Goal: Information Seeking & Learning: Learn about a topic

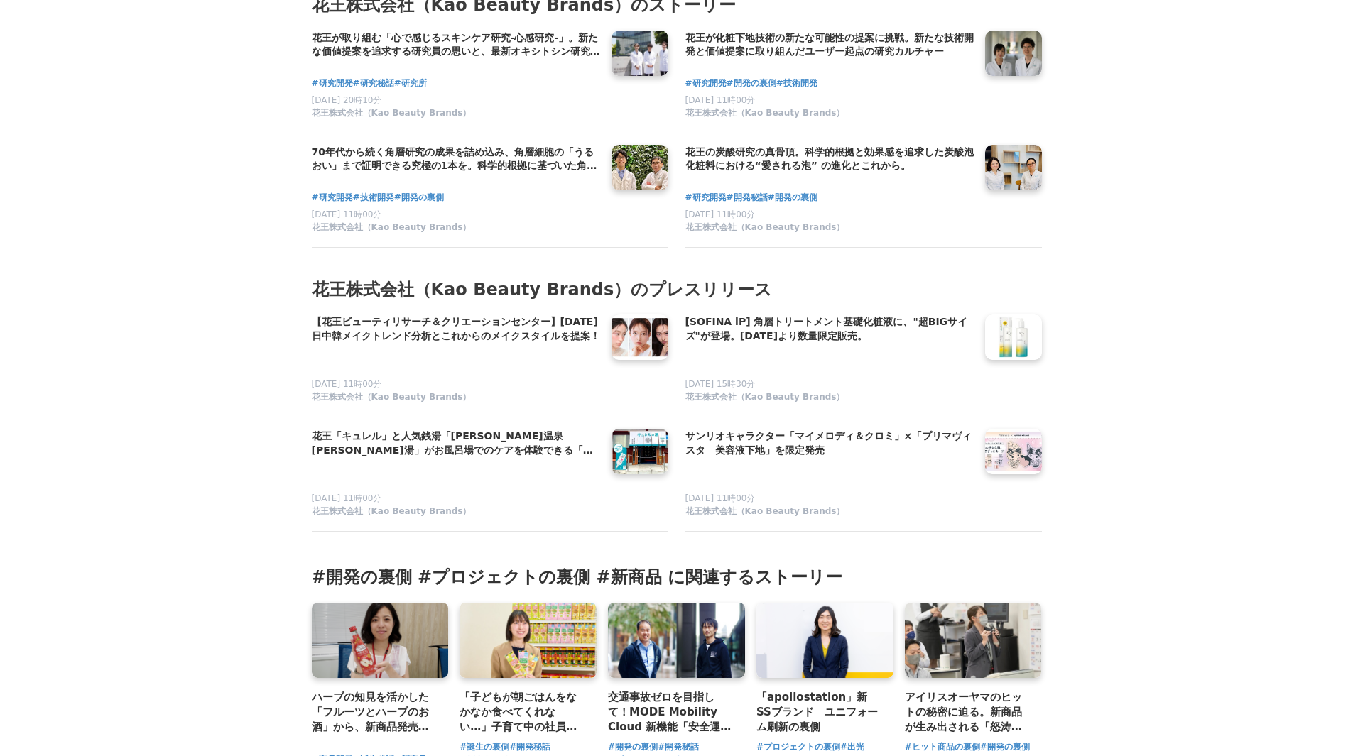
scroll to position [8594, 0]
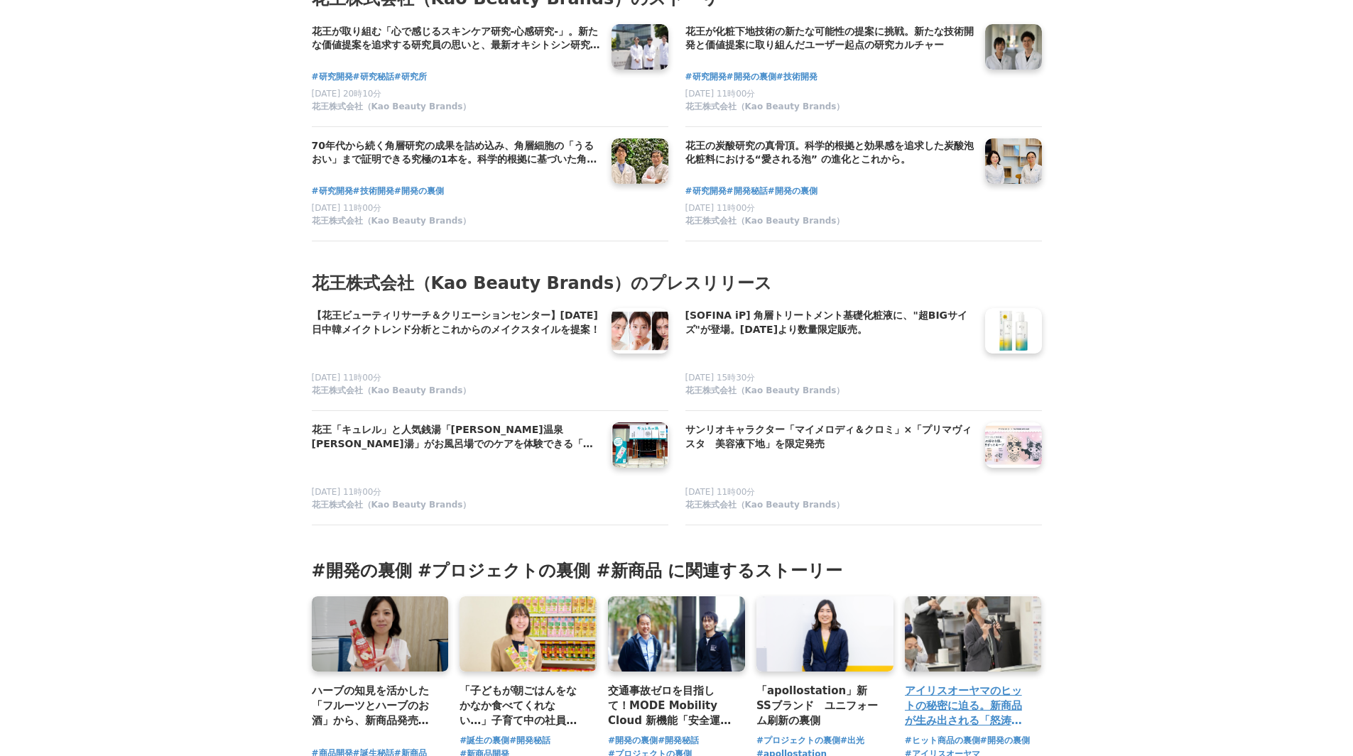
click at [974, 683] on h3 "アイリスオーヤマのヒットの秘密に迫る。新商品が生み出される「怒涛の月曜日」のストーリー" at bounding box center [968, 706] width 126 height 46
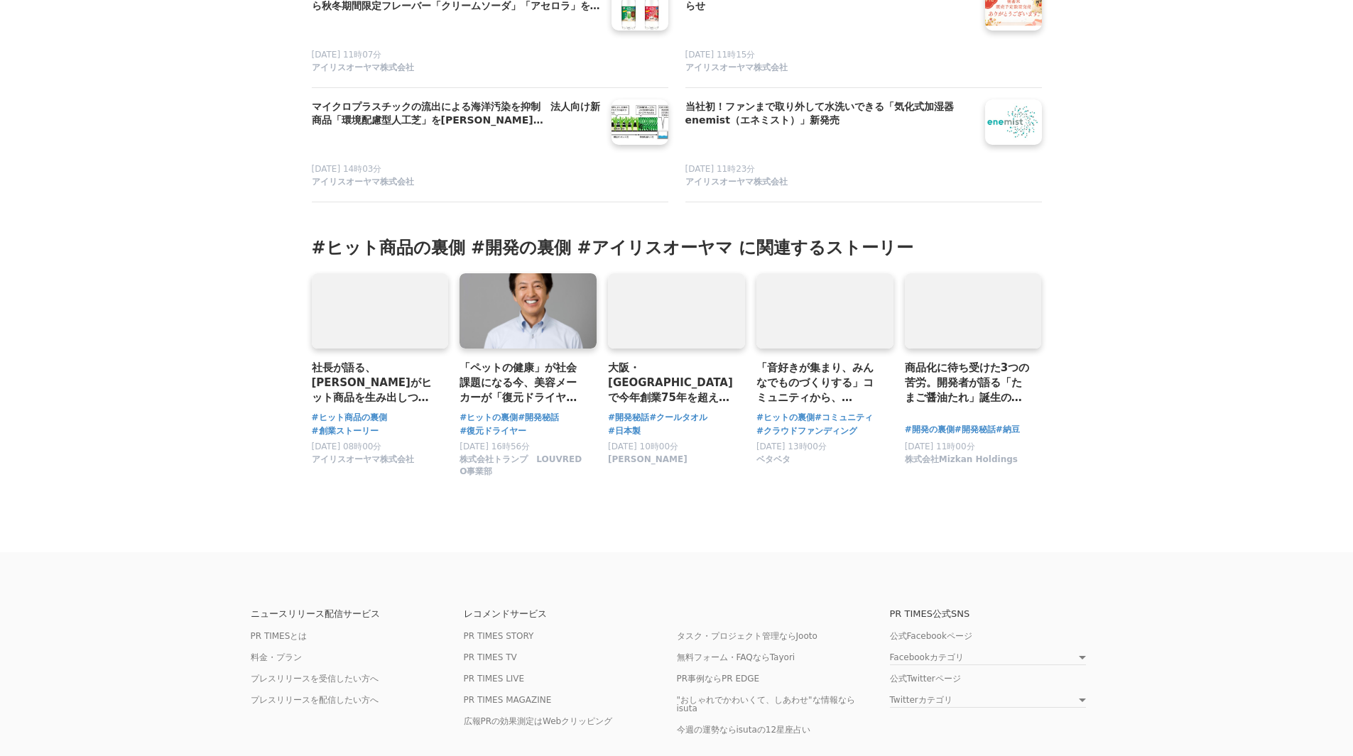
scroll to position [8944, 0]
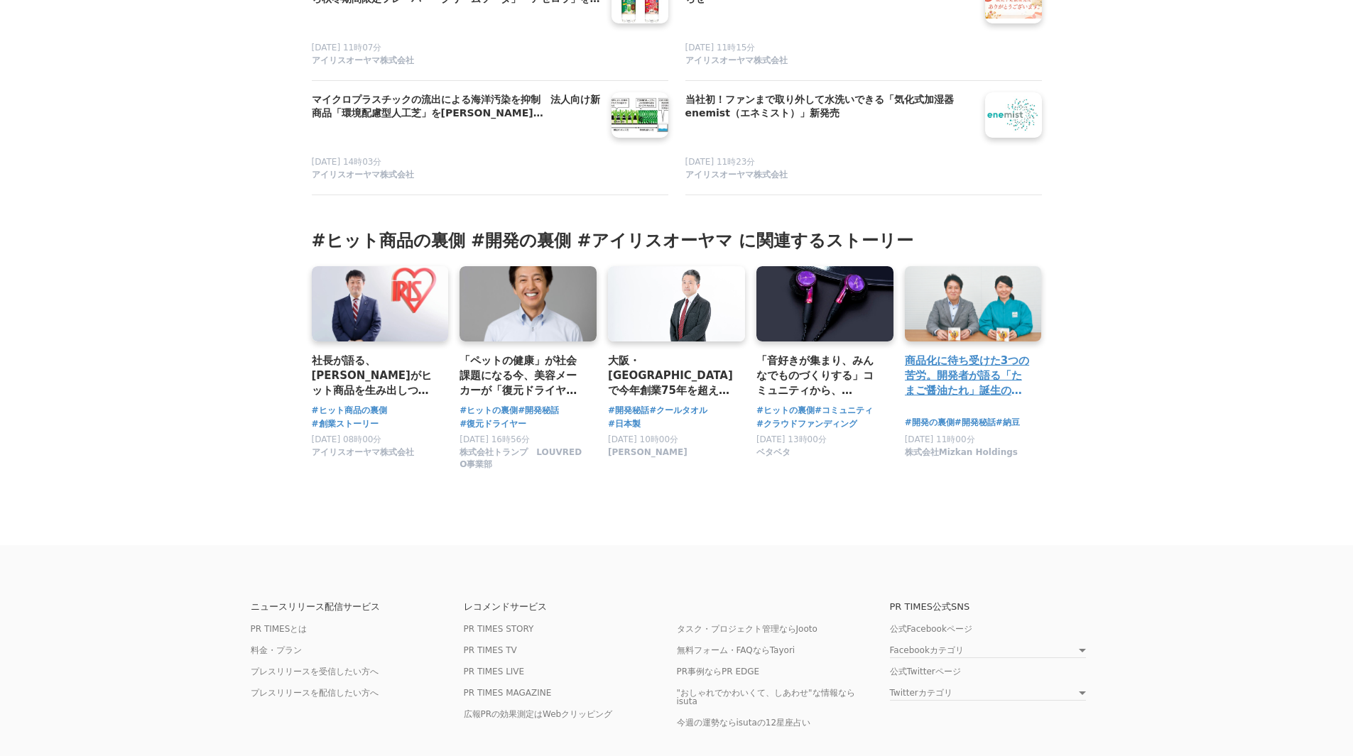
click at [1002, 366] on h3 "商品化に待ち受けた3つの苦労。開発者が語る「たまご醤油たれ」誕生の裏側とは" at bounding box center [968, 376] width 126 height 46
click at [688, 353] on h3 "大阪・泉州で今年創業75年を超えるタオルメーカー、株式会社成願が生み出した大ヒット商品【Eco de クールシリーズ】の開発の裏側。" at bounding box center [671, 376] width 126 height 46
click at [544, 366] on h3 "「ペットの健康」が社会課題になる今、美容メーカーが「復元ドライヤーPET」を開発。異例のヒット商品になった理由とは" at bounding box center [523, 376] width 126 height 46
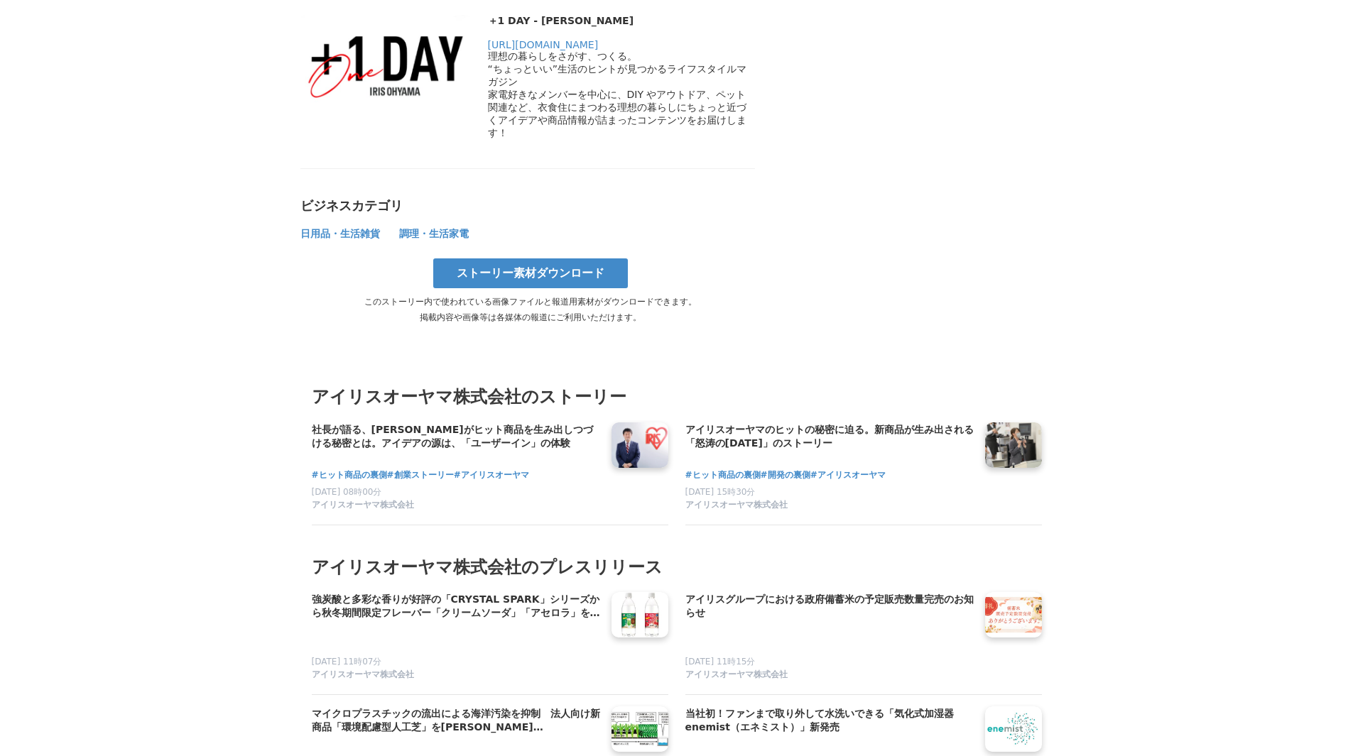
scroll to position [8305, 0]
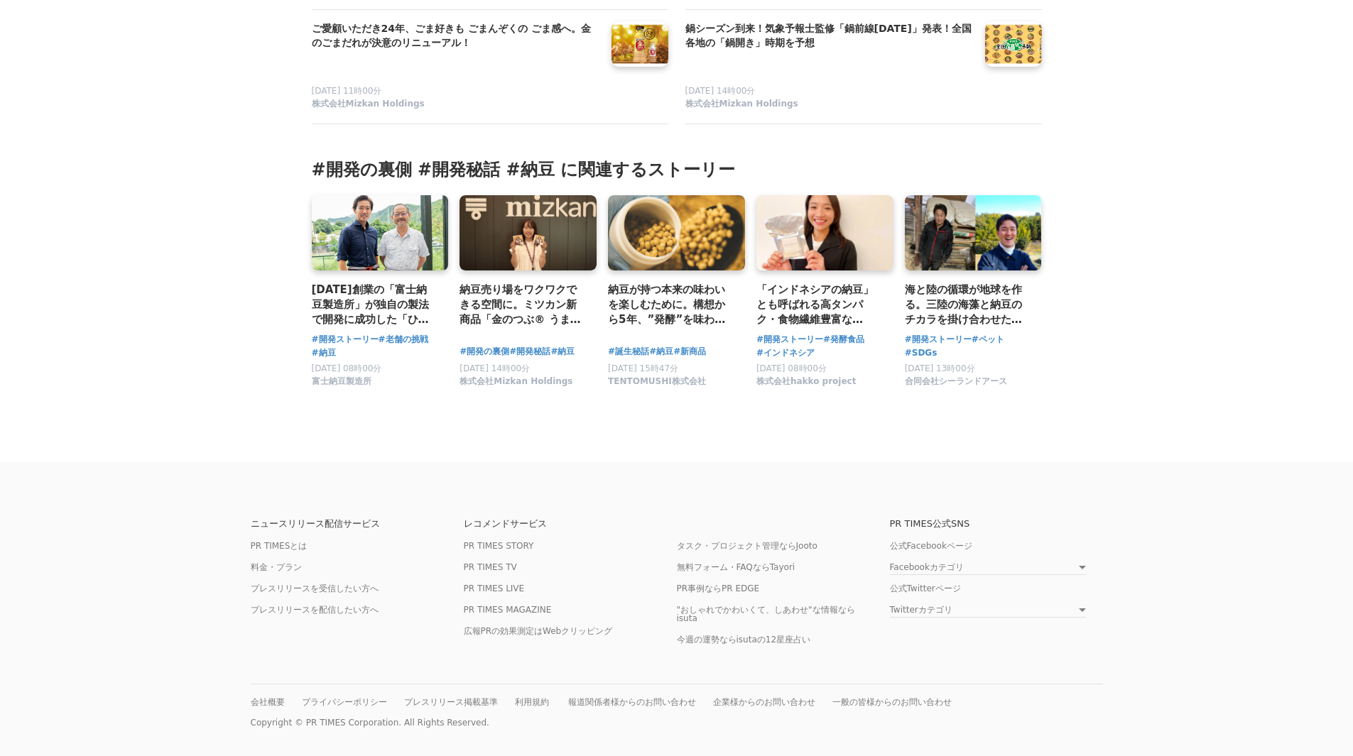
scroll to position [3906, 0]
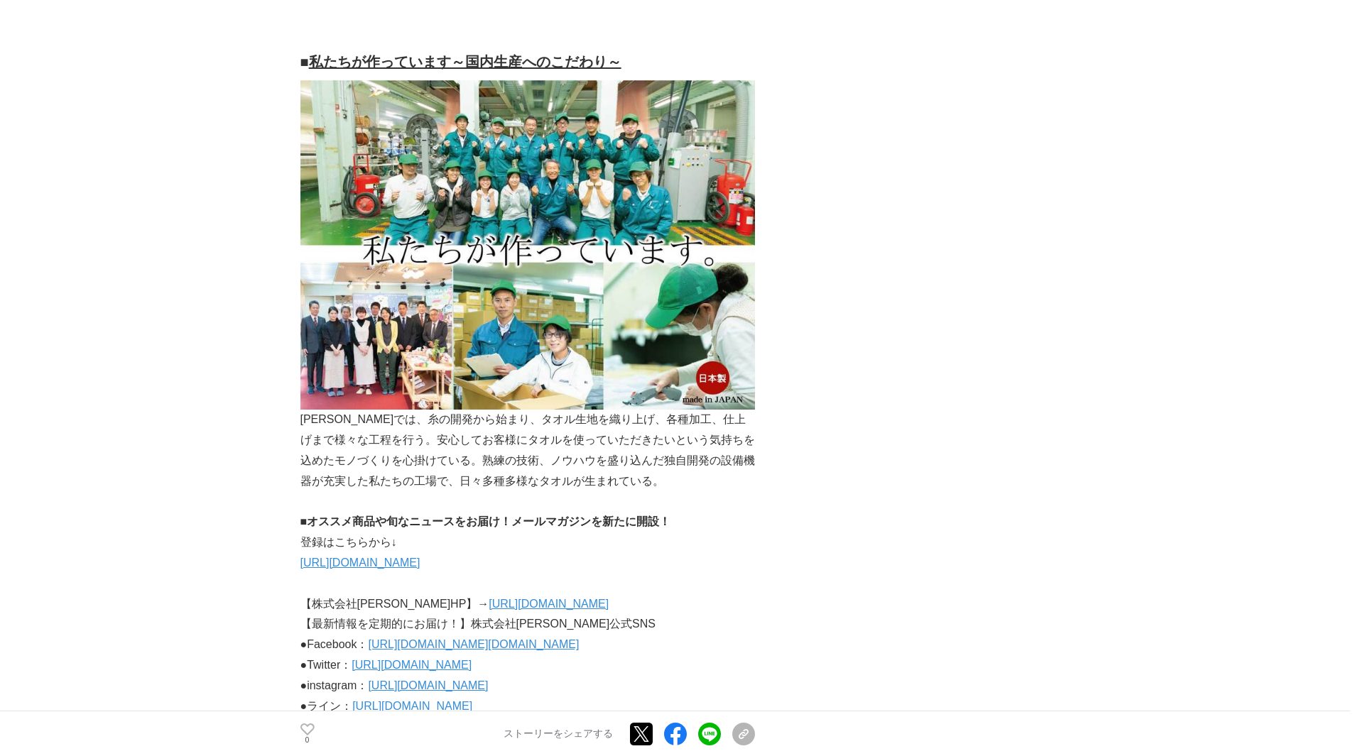
scroll to position [3835, 0]
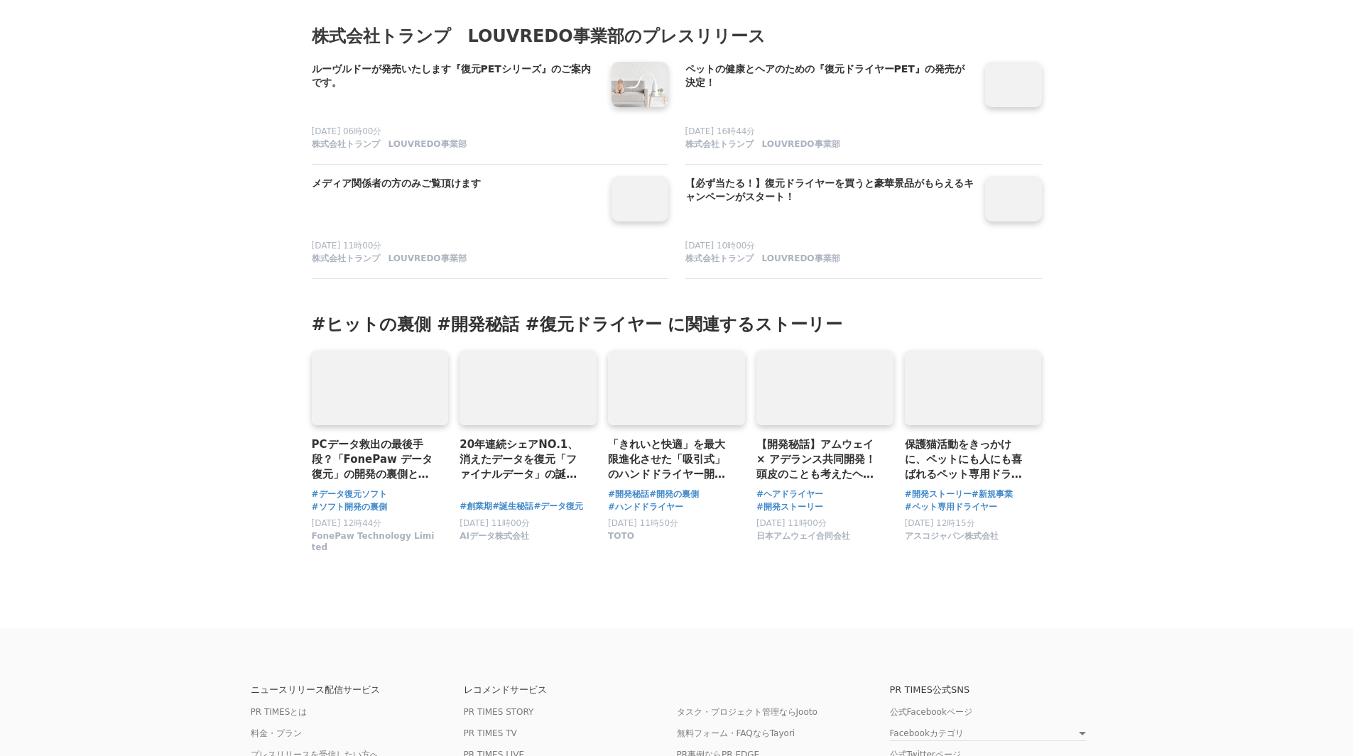
scroll to position [6250, 0]
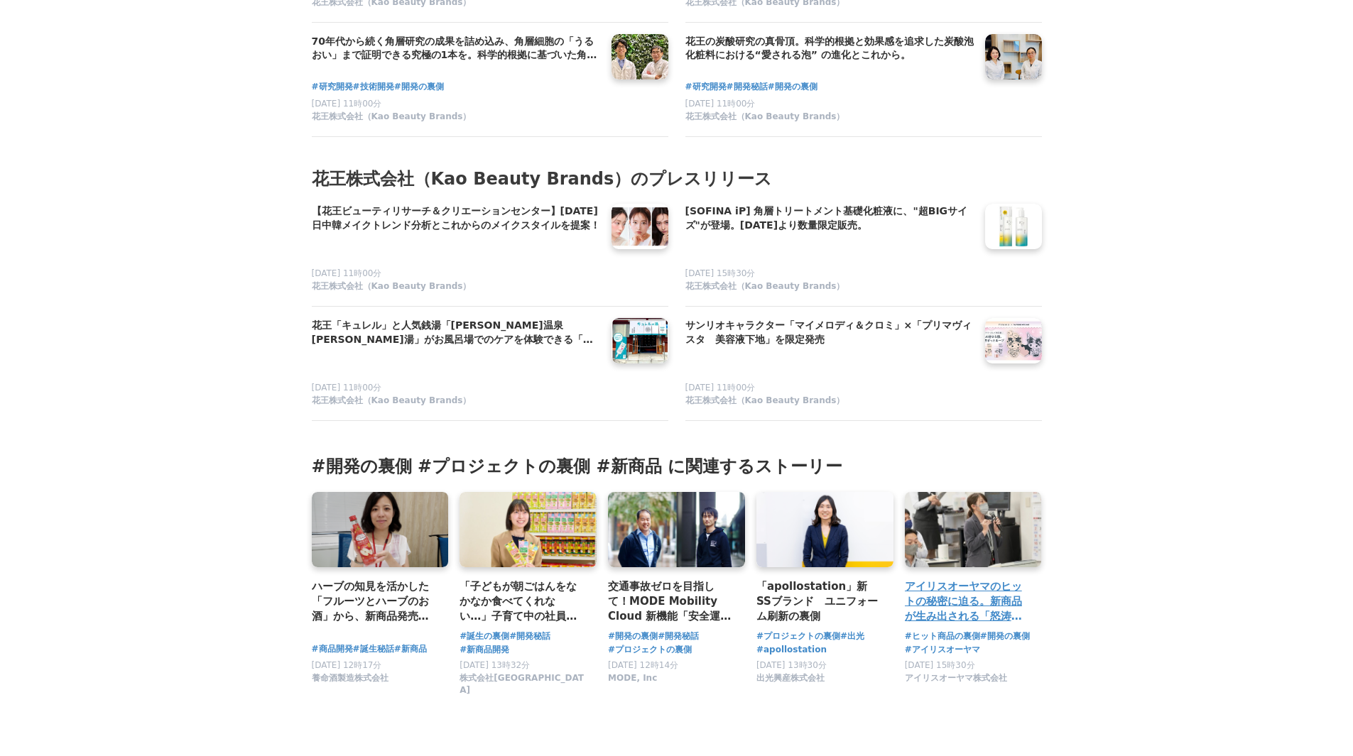
scroll to position [8878, 0]
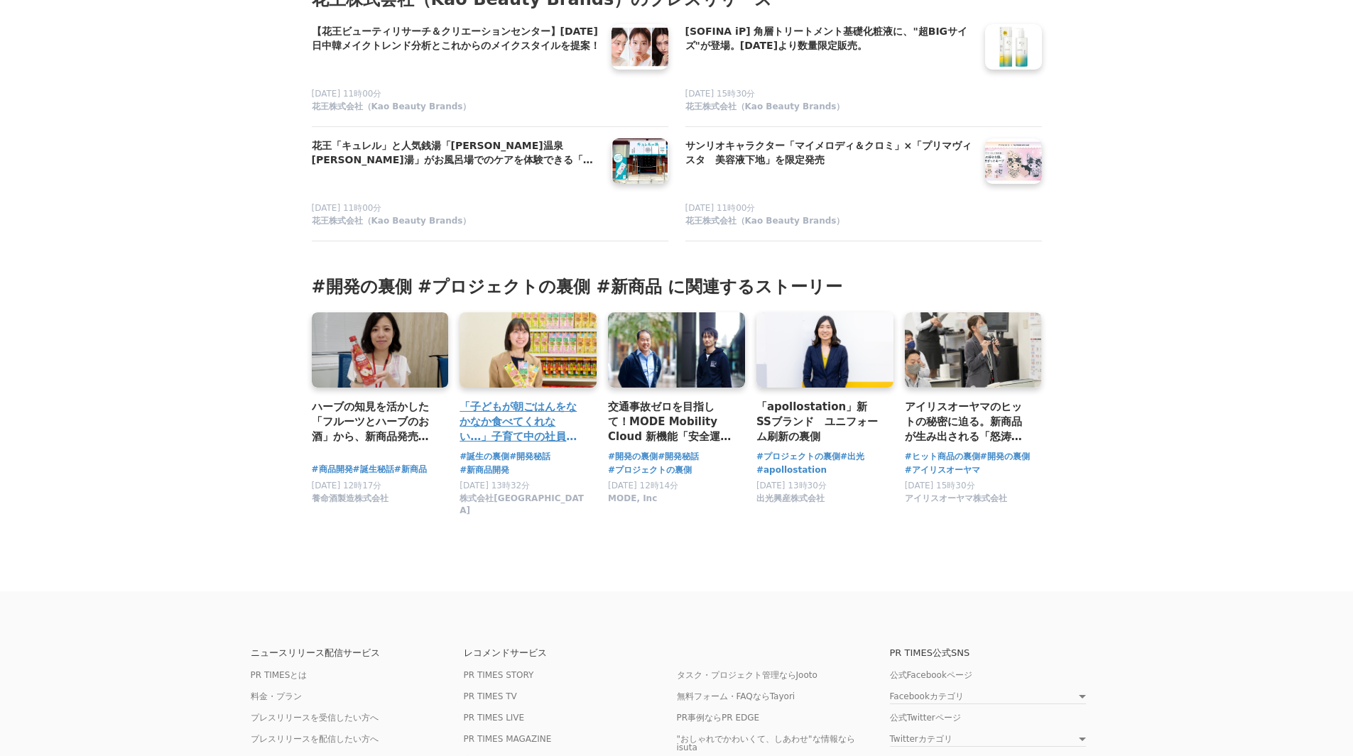
click at [565, 399] on h3 "「子どもが朝ごはんをなかなか食べてくれない…」子育て中の社員の声から始まった、「めざまし茶づけ企画」が3周年。食欲がなくても食べやすい、子ども向けの「お茶づけ…" at bounding box center [523, 422] width 126 height 46
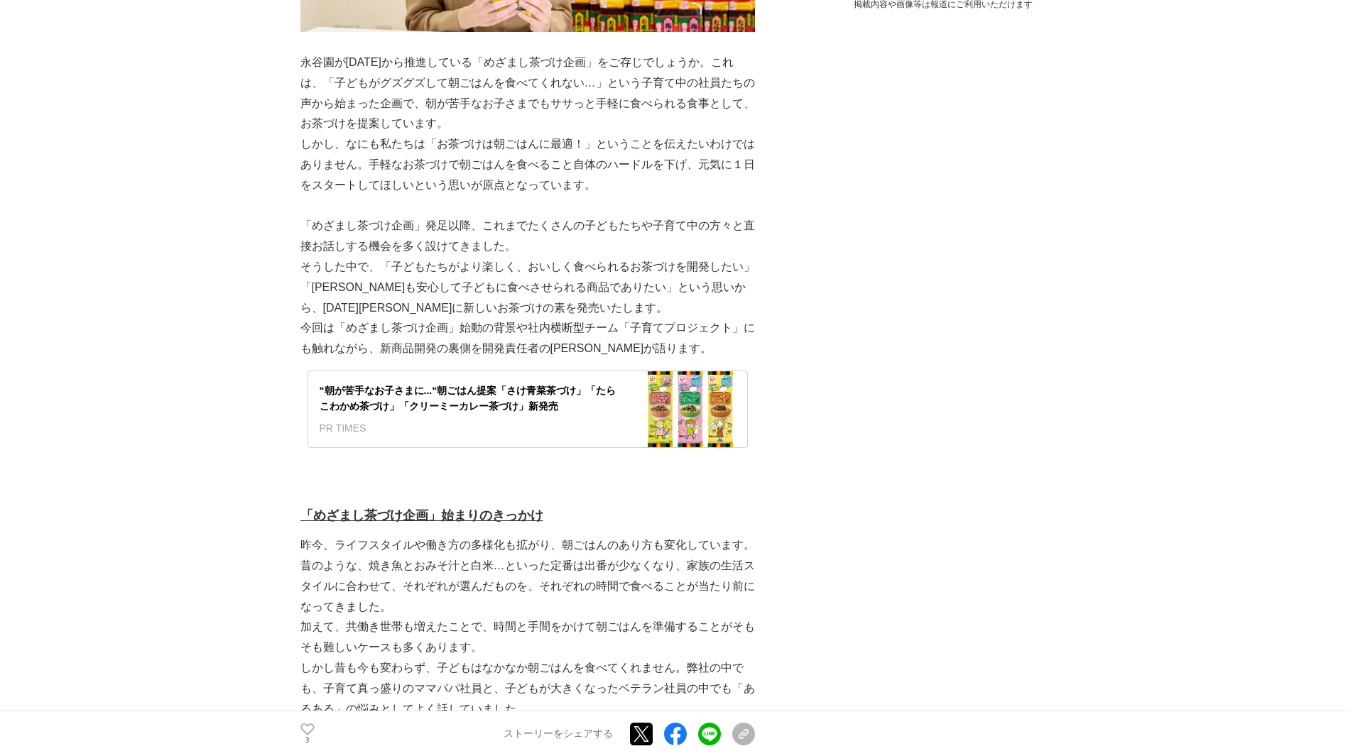
scroll to position [639, 0]
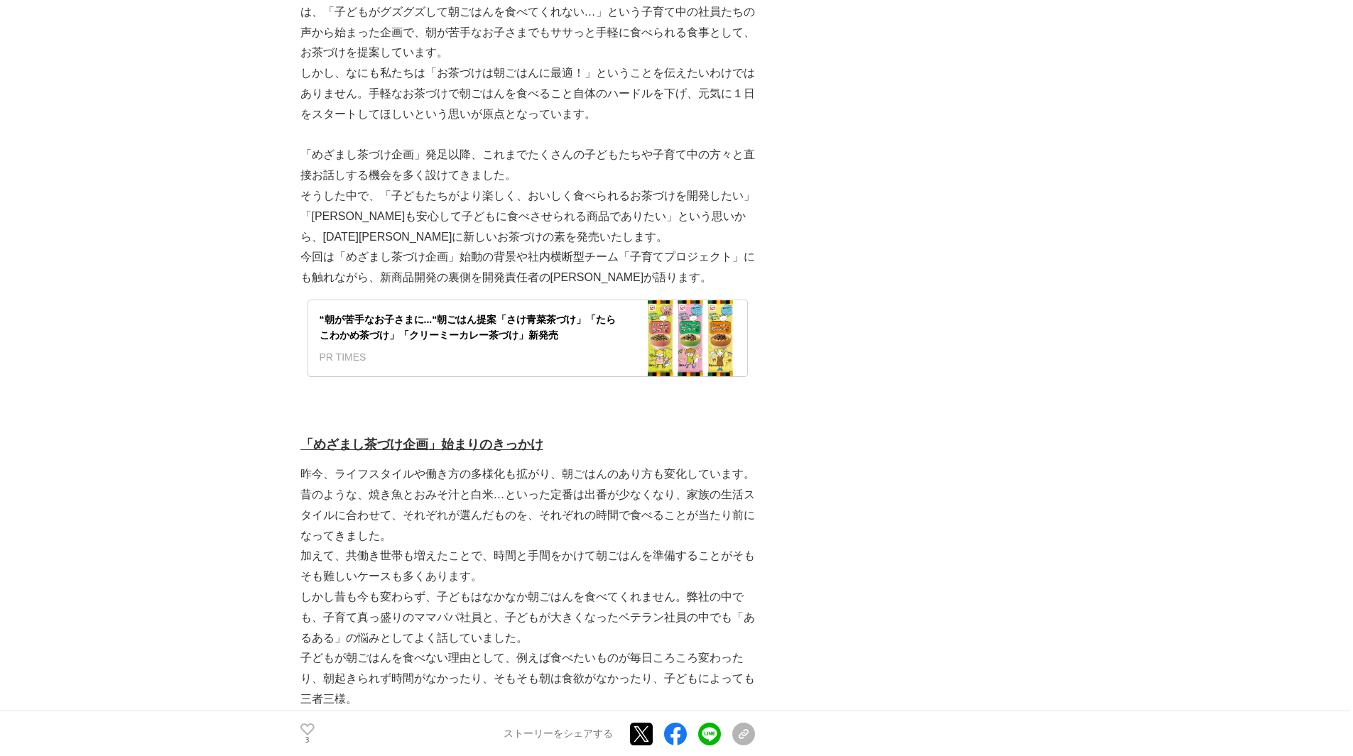
click at [658, 339] on div at bounding box center [691, 338] width 114 height 76
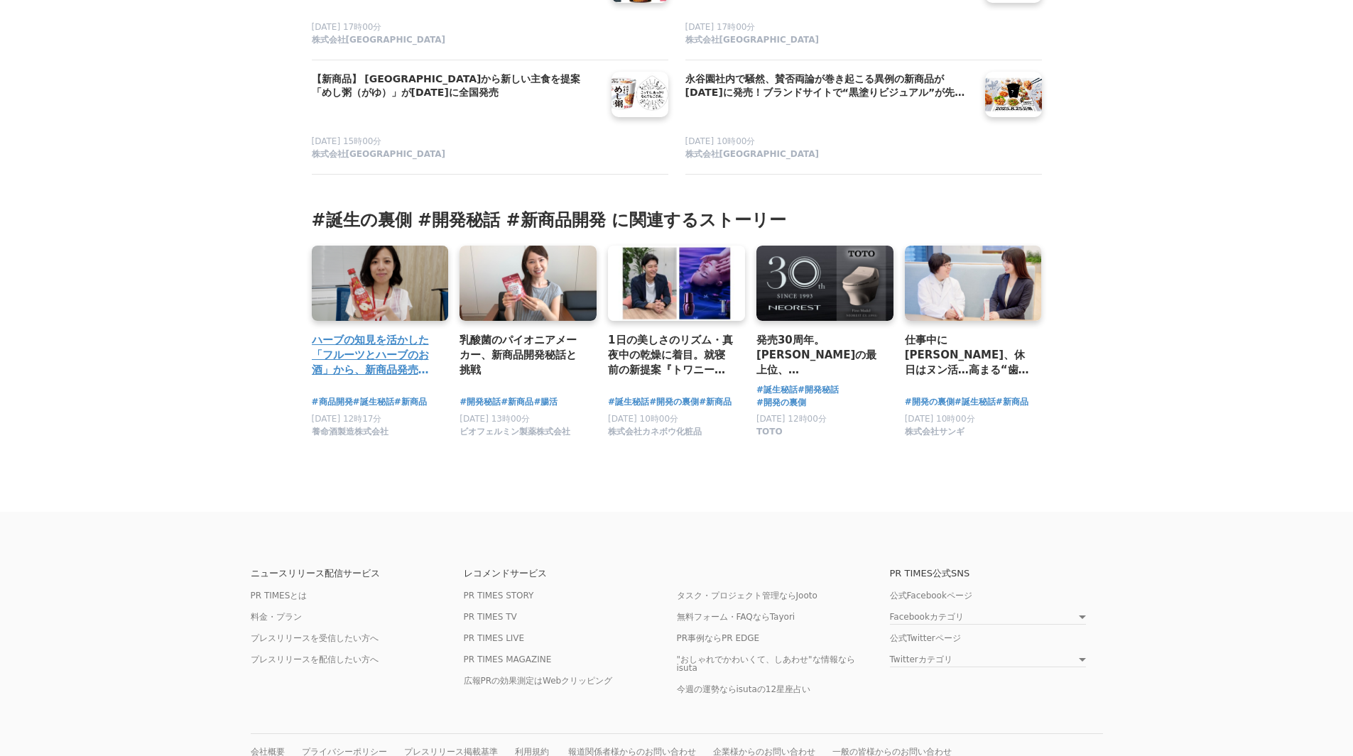
scroll to position [6676, 0]
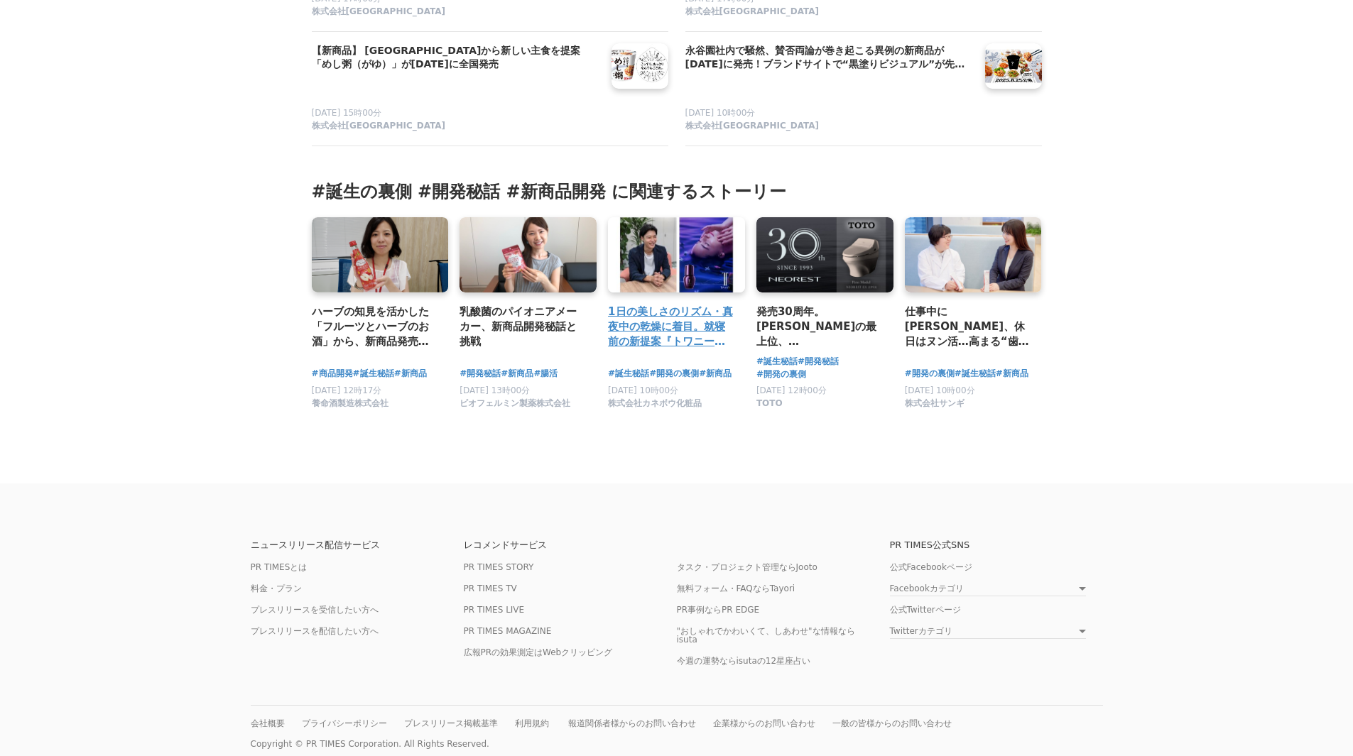
click at [630, 350] on h3 "1日の美しさのリズム・真夜中の乾燥に着目。就寝前の新提案『トワニー　ミッドナイトコート』誕生秘話。" at bounding box center [671, 327] width 126 height 46
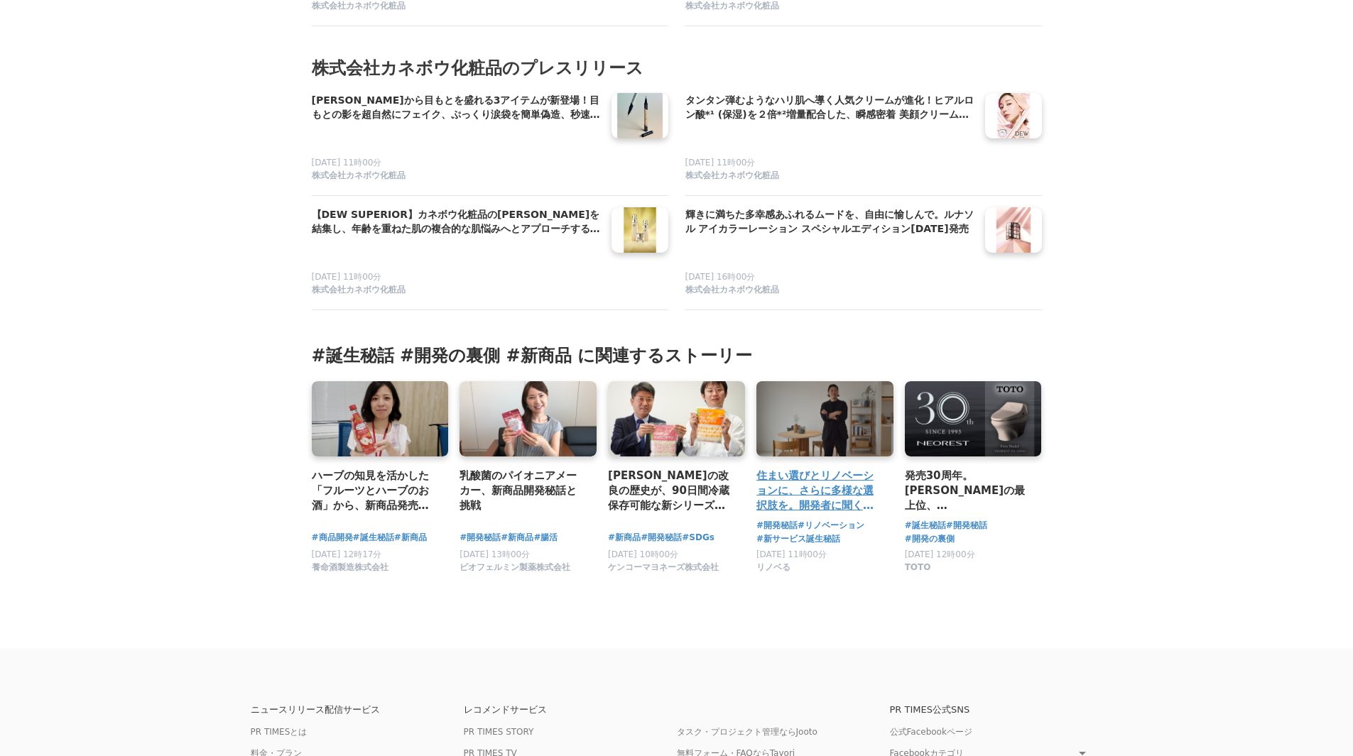
scroll to position [5842, 0]
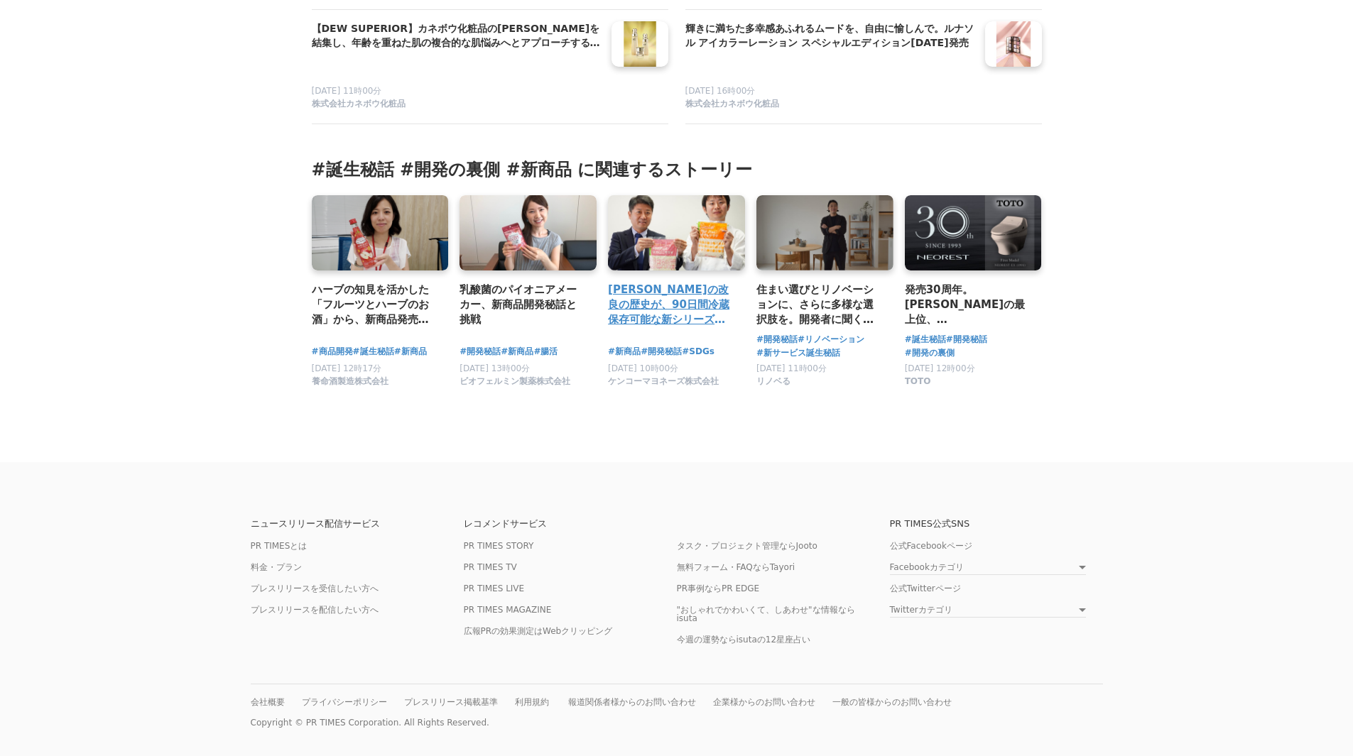
click at [671, 312] on h3 "長年の改良の歴史が、90日間冷蔵保存可能な新シリーズ誕生を後押し。食品ロス削減にも貢献する「FDF Plus」シリーズ誕生の裏側" at bounding box center [671, 305] width 126 height 46
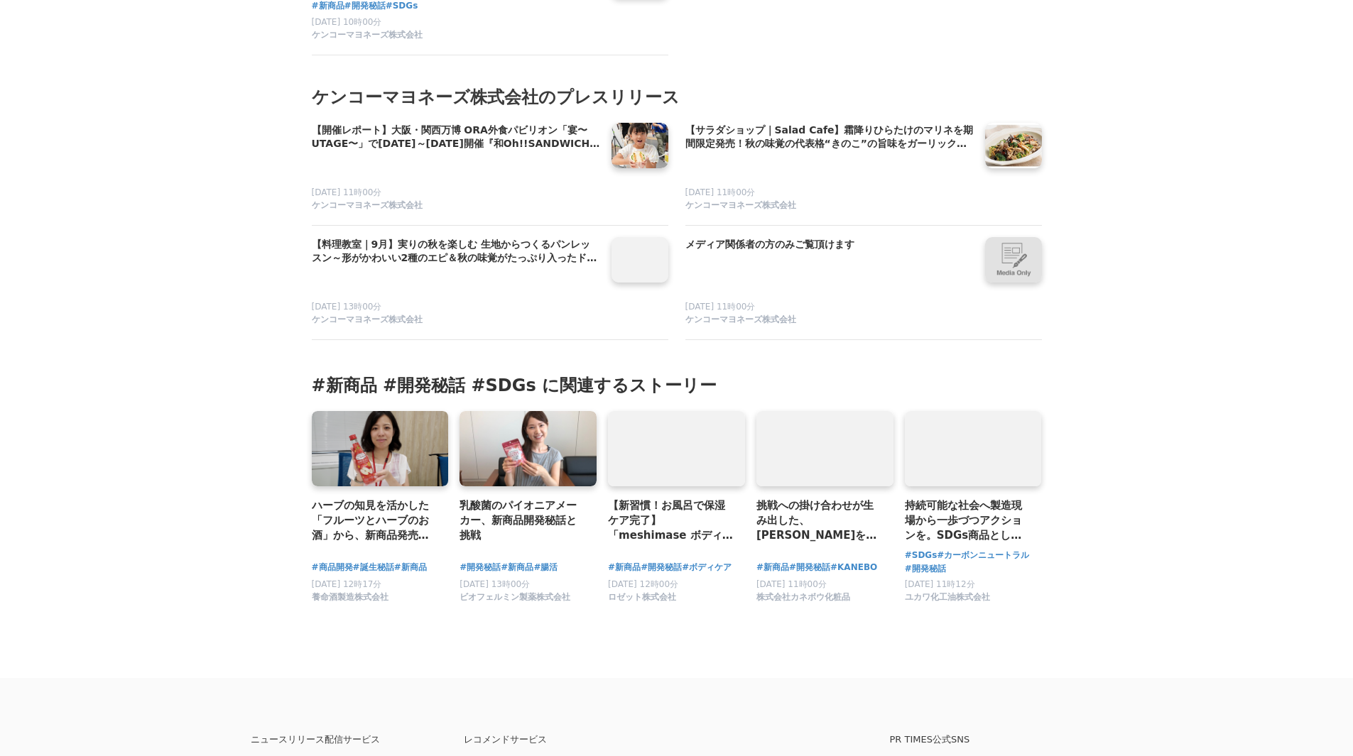
scroll to position [7386, 0]
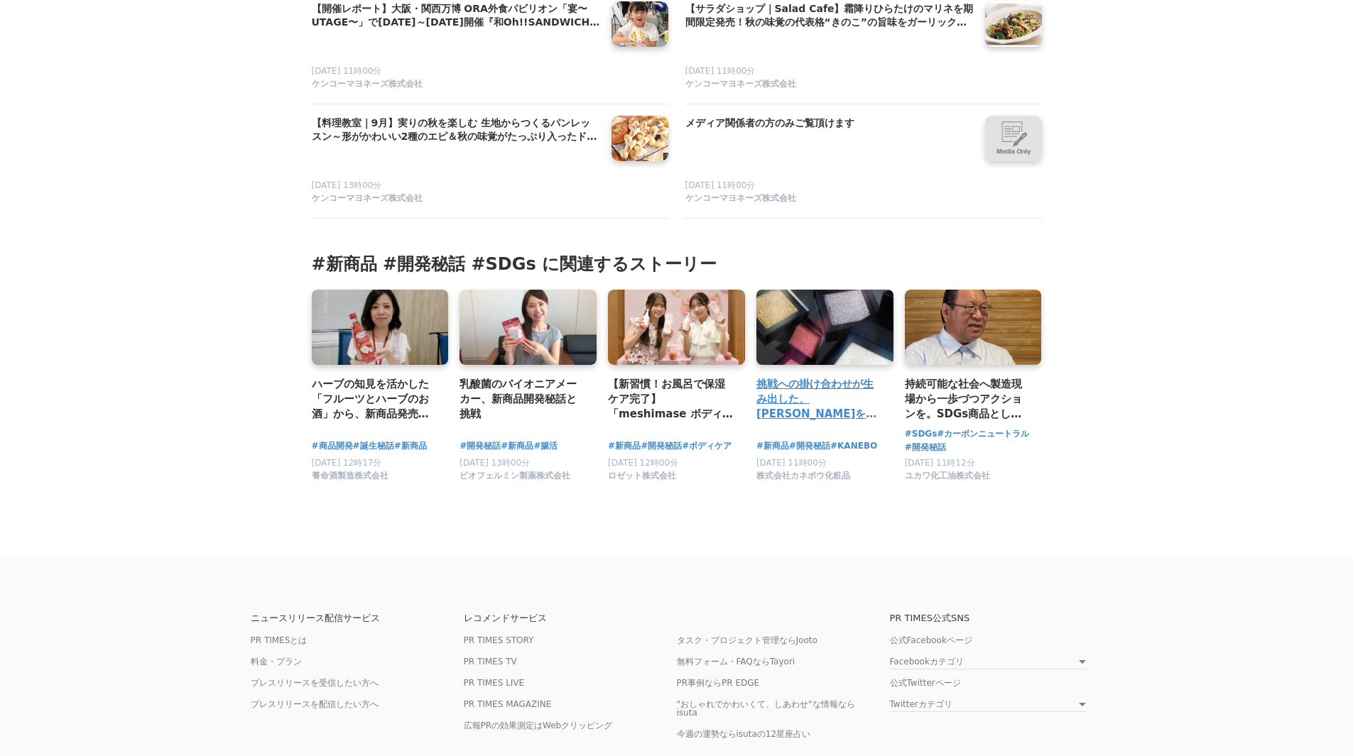
click at [808, 376] on h3 "挑戦への掛け合わせが生み出した、未来を紡ぐ光を放つ限定アイシャドウ。誇り高ききらめきを纏う「BRIGHT FUTURE BOX」誕生秘話～希望を発信する化粧品…" at bounding box center [819, 399] width 126 height 46
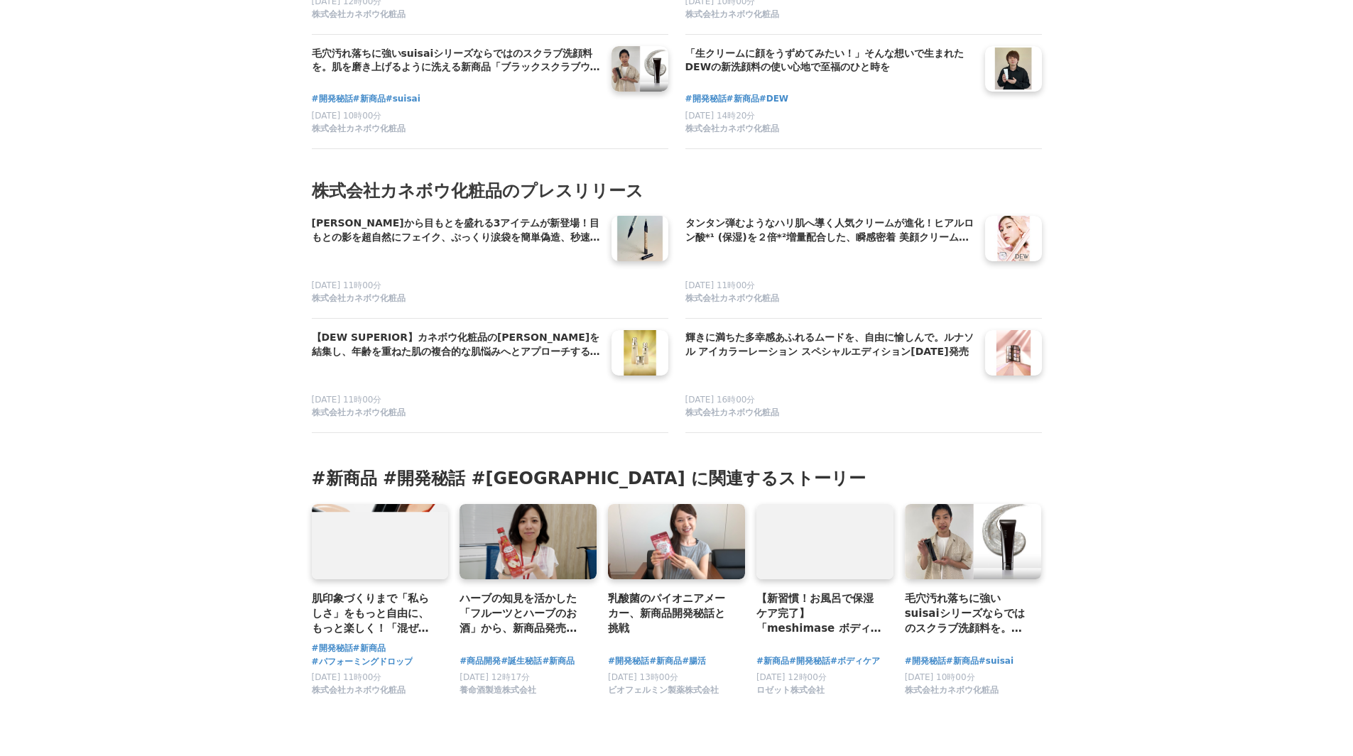
scroll to position [6392, 0]
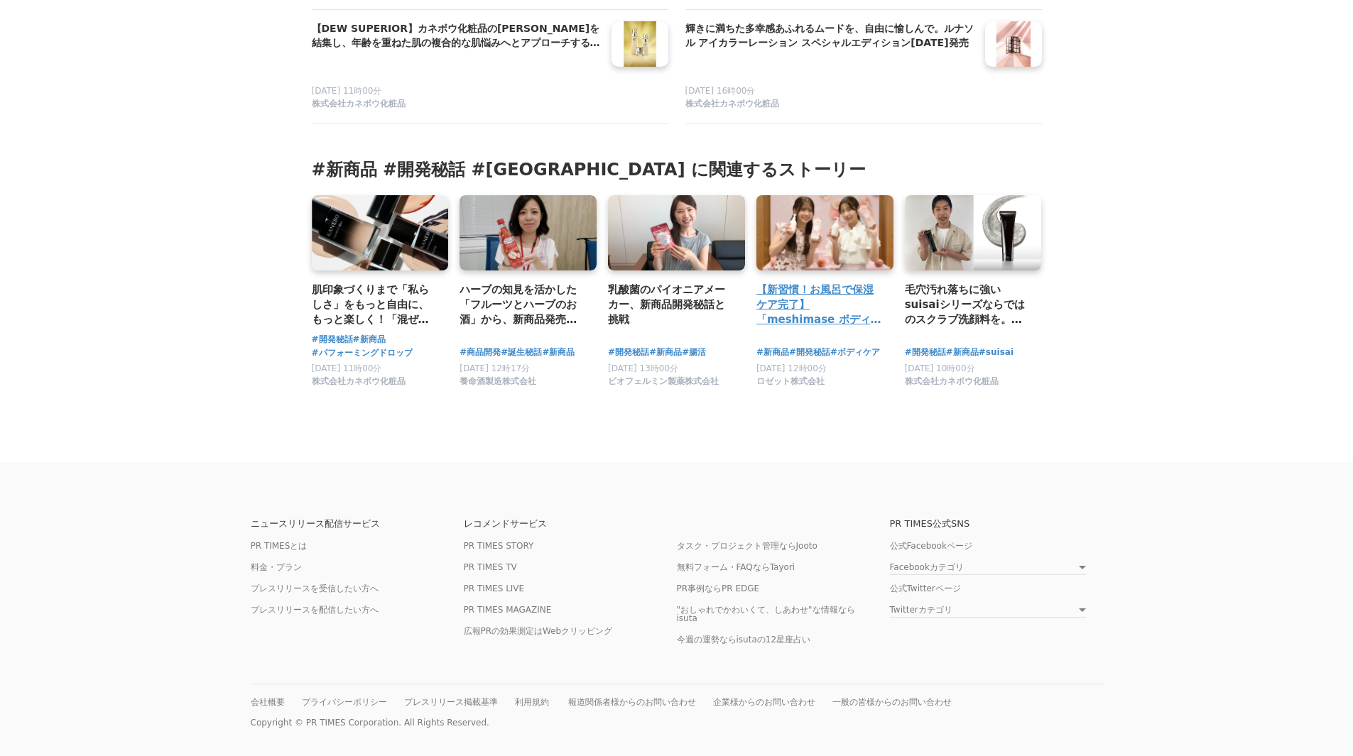
click at [825, 328] on h3 "【新習慣！お風呂で保湿ケア完了】「meshimase ボディミルク」の新商品発表会を開催！" at bounding box center [819, 305] width 126 height 46
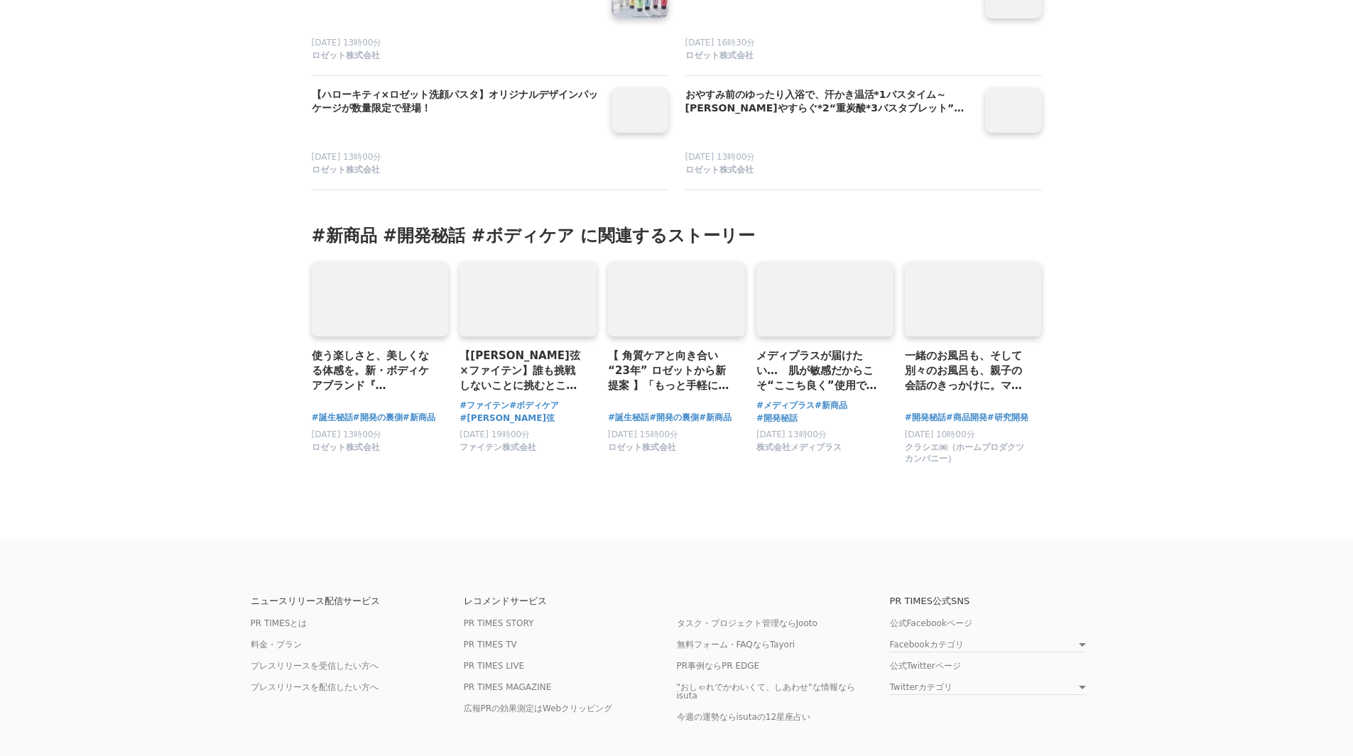
scroll to position [7812, 0]
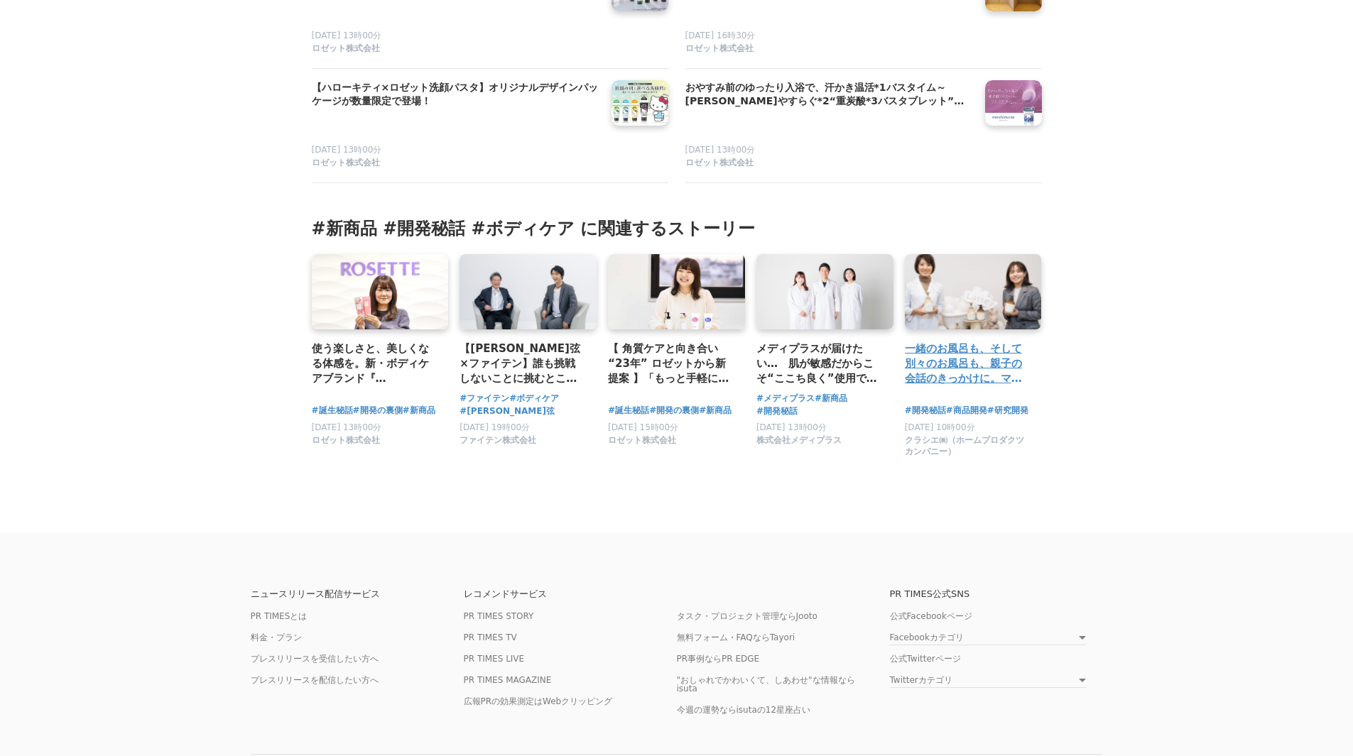
click at [974, 371] on h3 "一緒のお風呂も、そして別々のお風呂も、親子の会話のきっかけに。ママのリアルな目線から、「マー＆ミー　ボディソープ」に込めた想い" at bounding box center [968, 364] width 126 height 46
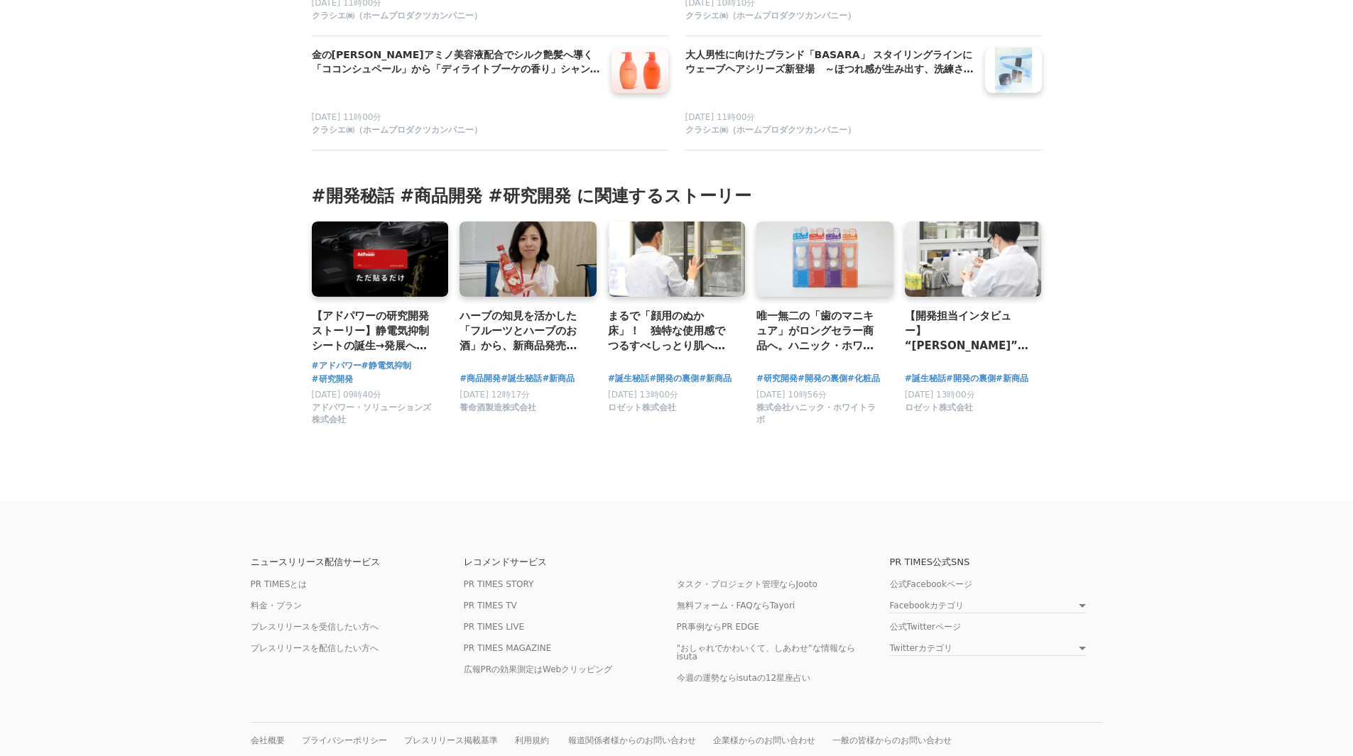
scroll to position [6989, 0]
click at [793, 308] on h3 "唯一無二の「歯のマニキュア」がロングセラー商品へ。ハニック・ホワイトラボの原点と開発ストーリー" at bounding box center [819, 331] width 126 height 46
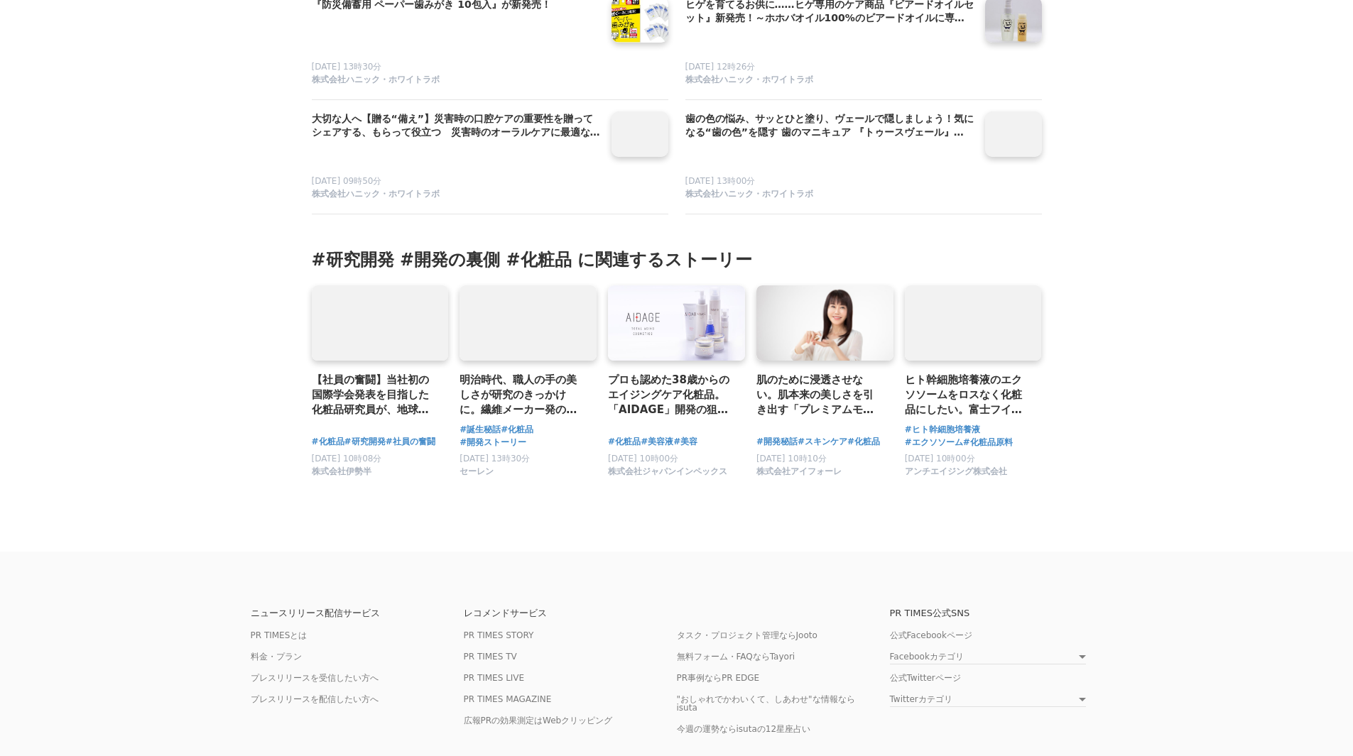
scroll to position [6628, 0]
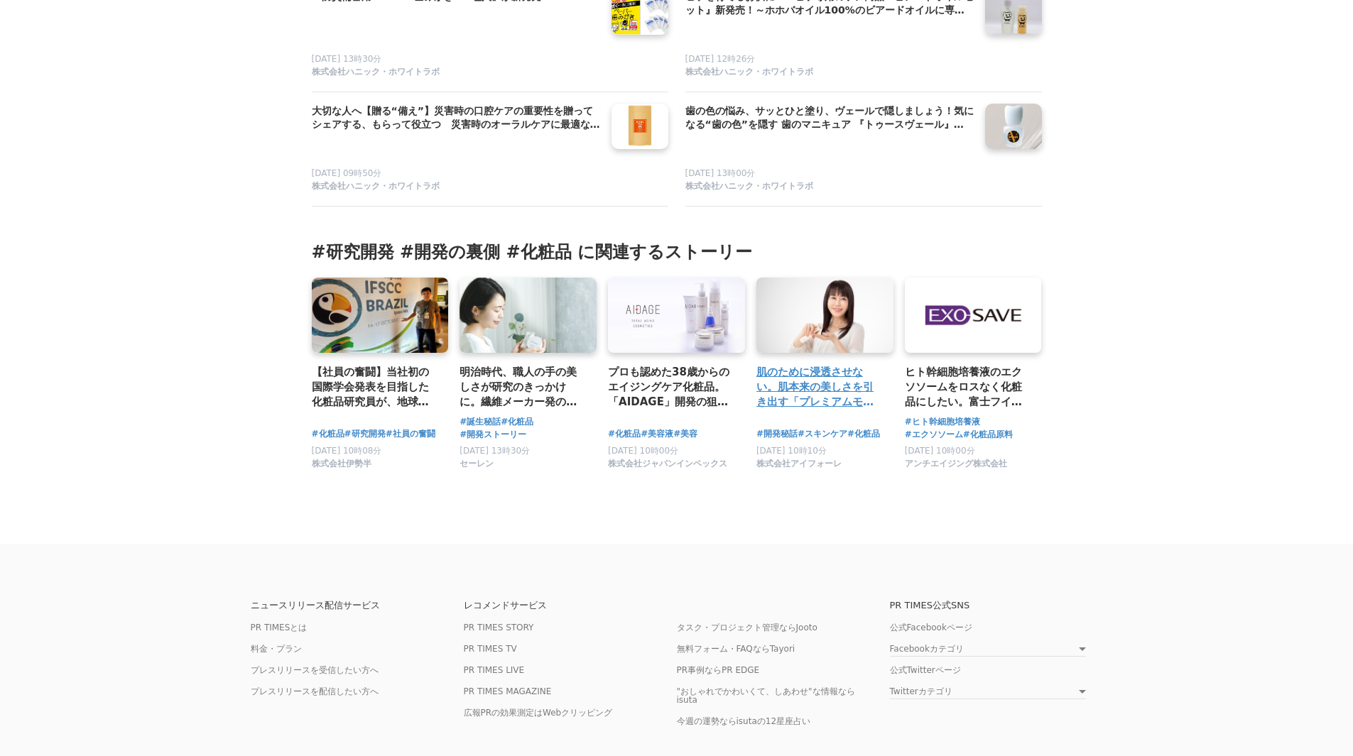
click at [776, 411] on h3 "肌のために浸透させない。肌本来の美しさを引き出す「プレミアムモアシリーズ」の開発秘話と、美カンヌ化粧品がたどり着いた美肌への道筋。" at bounding box center [819, 387] width 126 height 46
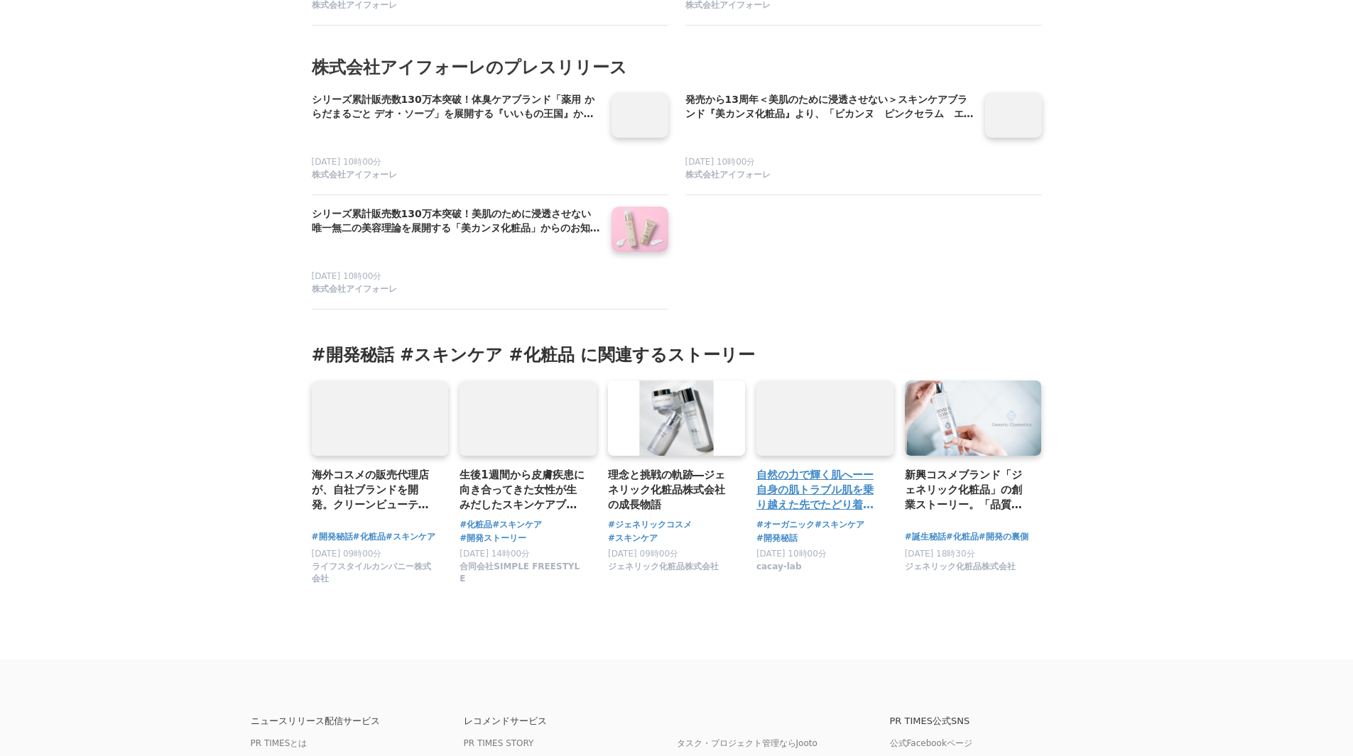
scroll to position [5185, 0]
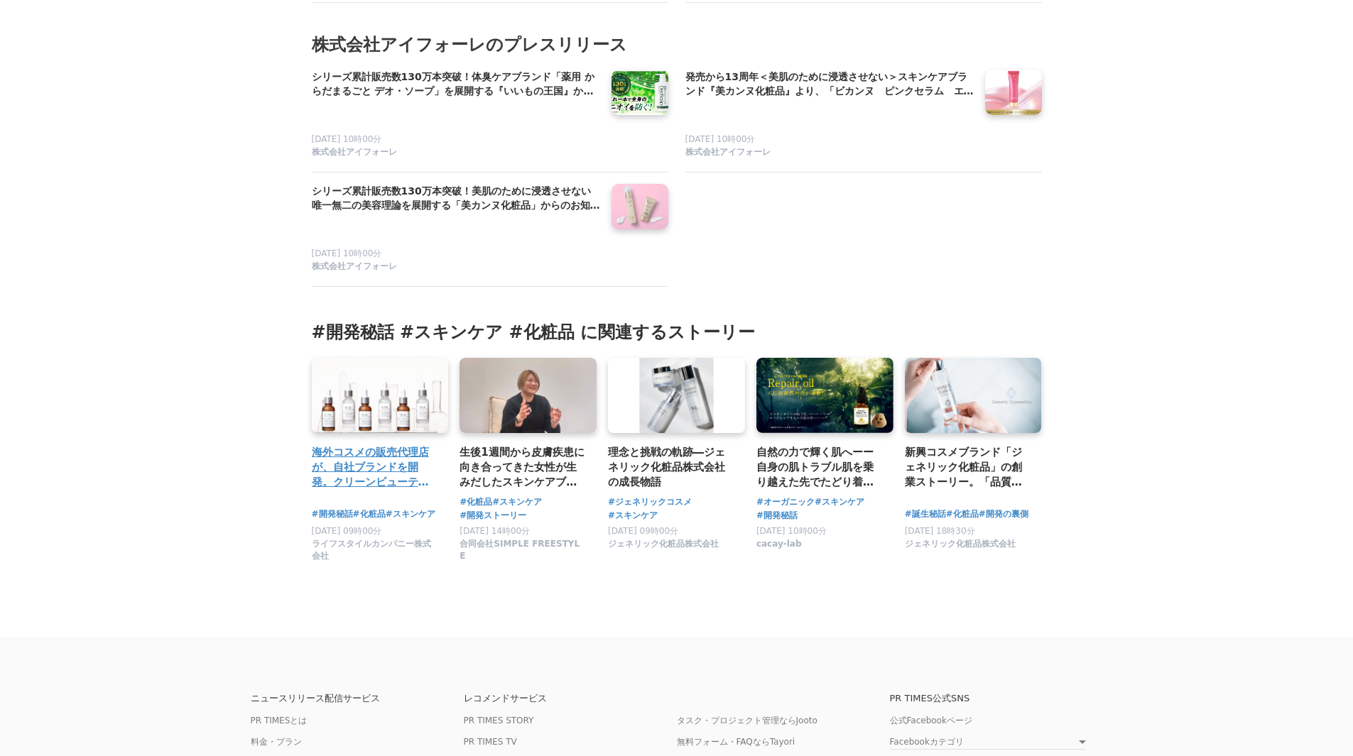
click at [396, 491] on h3 "海外コスメの販売代理店が、自社ブランドを開発。クリーンビューティーなスキンケアブランド「HiCA」の開発秘話" at bounding box center [375, 468] width 126 height 46
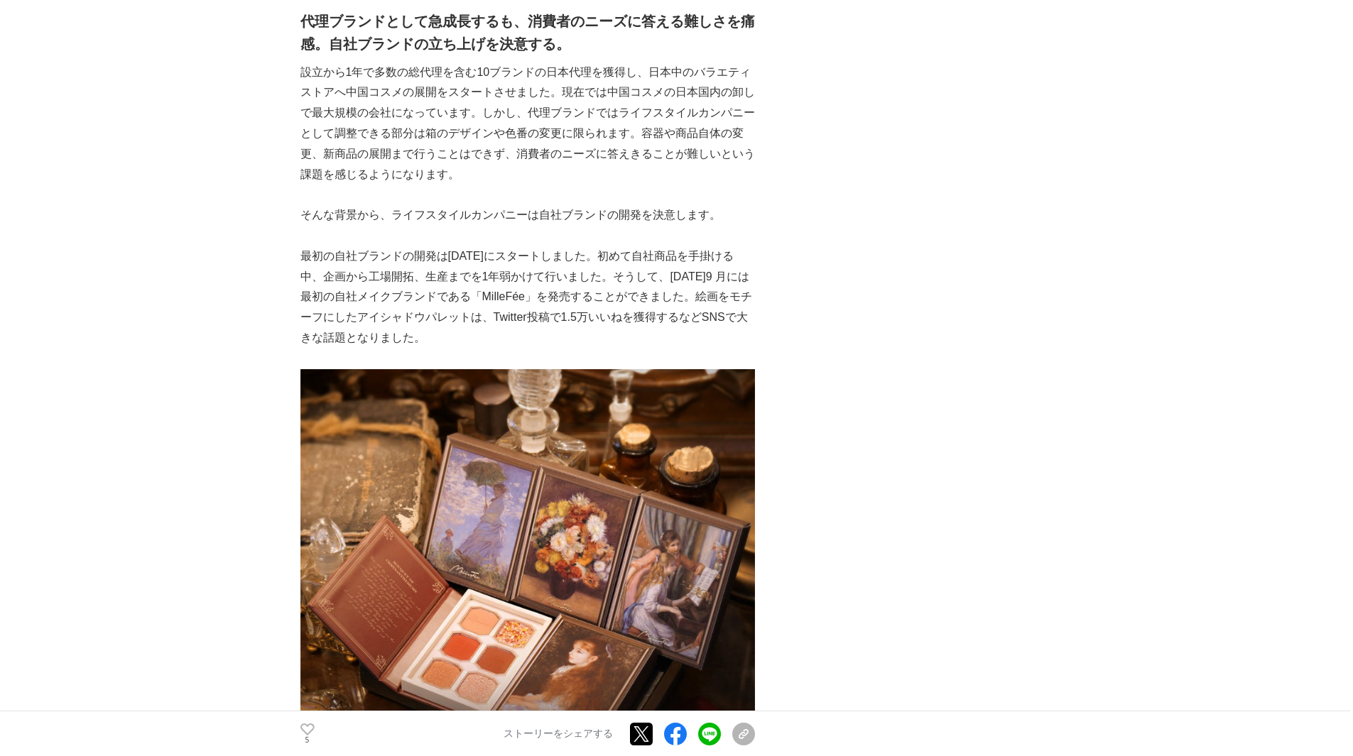
scroll to position [1776, 0]
